Goal: Find specific page/section: Find specific page/section

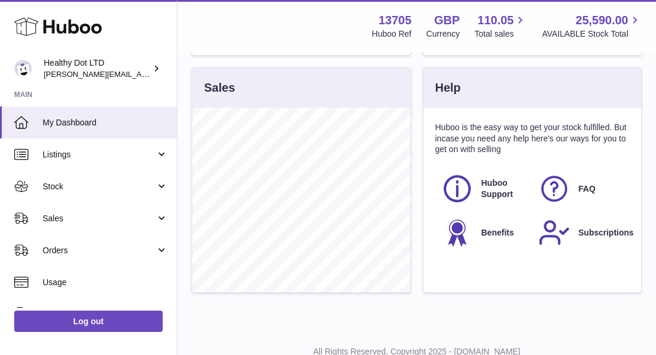
scroll to position [433, 0]
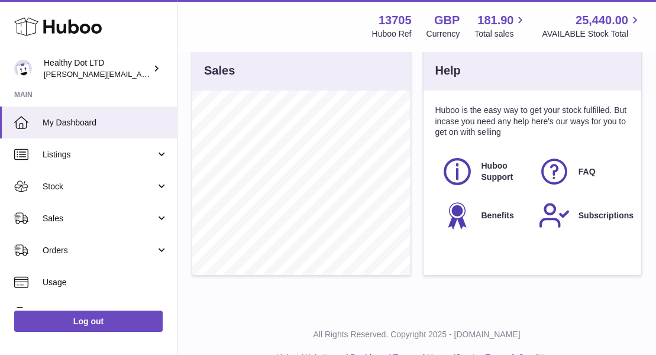
scroll to position [408, 0]
click at [415, 190] on div "Sales" at bounding box center [301, 168] width 231 height 237
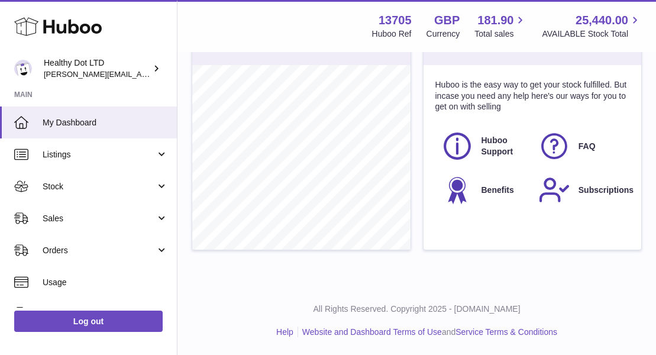
scroll to position [0, 0]
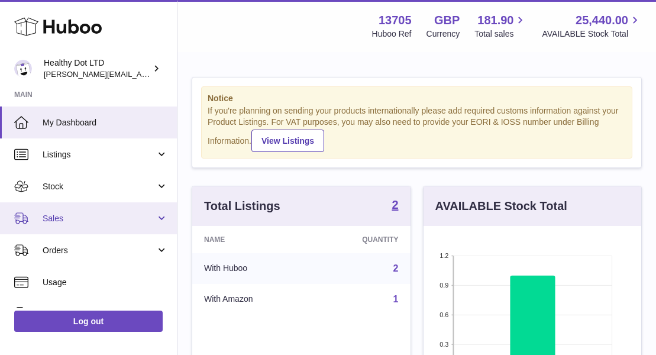
click at [80, 226] on link "Sales" at bounding box center [88, 218] width 177 height 32
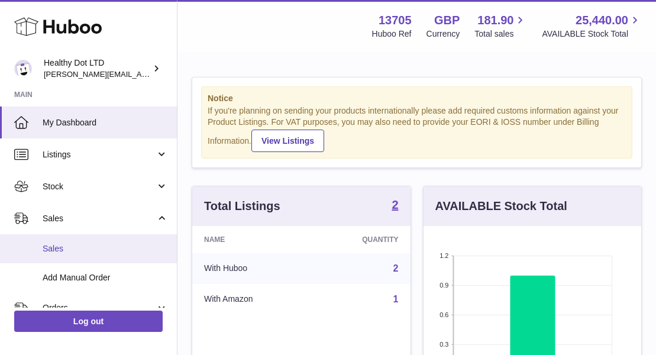
click at [60, 251] on span "Sales" at bounding box center [105, 248] width 125 height 11
